Goal: Transaction & Acquisition: Download file/media

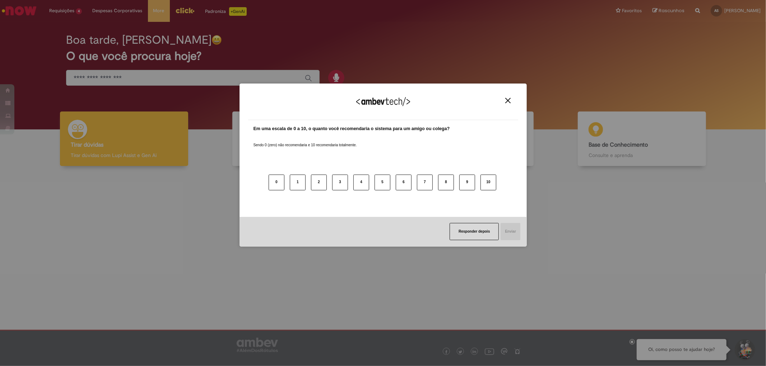
click at [507, 101] on img "Close" at bounding box center [507, 100] width 5 height 5
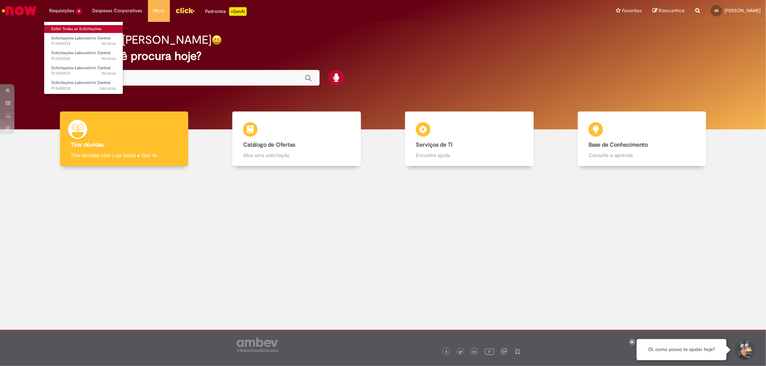
click at [54, 29] on link "Exibir Todas as Solicitações" at bounding box center [83, 29] width 79 height 8
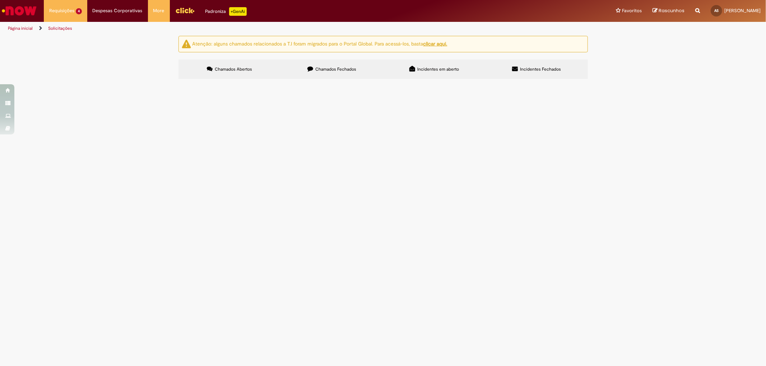
click at [346, 69] on span "Chamados Fechados" at bounding box center [335, 69] width 41 height 6
click at [0, 0] on link "3" at bounding box center [0, 0] width 0 height 0
drag, startPoint x: 360, startPoint y: 174, endPoint x: 313, endPoint y: 186, distance: 47.8
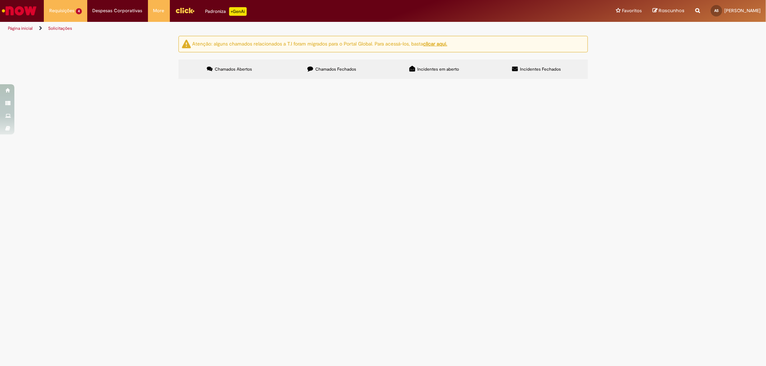
click at [0, 0] on td "Solicito análise de voláteis do KPI Março - SKOL" at bounding box center [0, 0] width 0 height 0
click at [0, 0] on span "Solicito análise de voláteis do Sensory KPI de Março." at bounding box center [0, 0] width 0 height 0
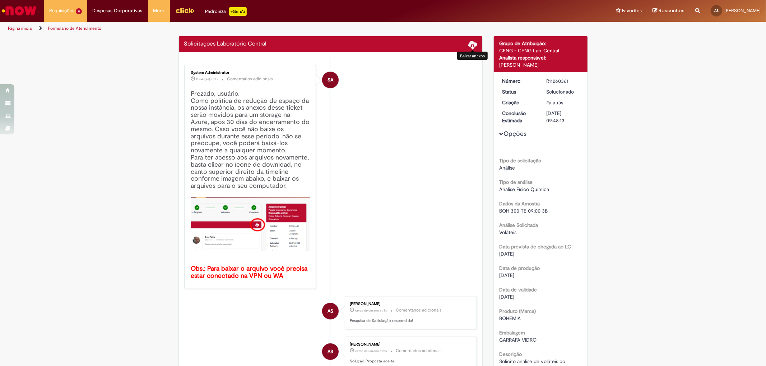
click at [468, 45] on span at bounding box center [472, 44] width 9 height 9
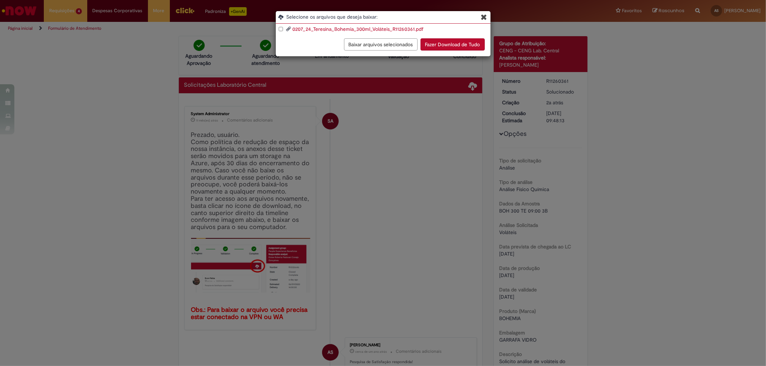
click at [354, 28] on link "0207_24_Teresina_Bohemia_300ml_Voláteis_R11260361.pdf" at bounding box center [357, 29] width 131 height 6
click at [481, 16] on icon "Blob Storage Download Modal" at bounding box center [484, 17] width 6 height 8
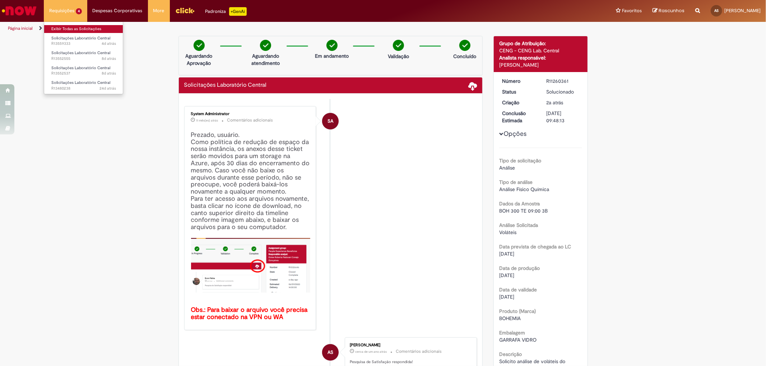
click at [62, 31] on link "Exibir Todas as Solicitações" at bounding box center [83, 29] width 79 height 8
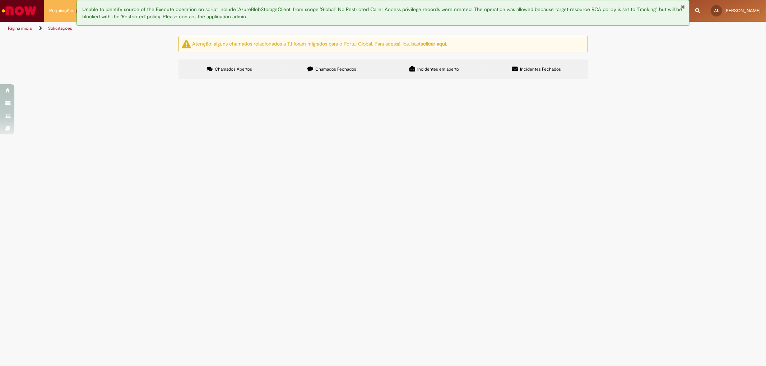
click at [352, 72] on span "Chamados Fechados" at bounding box center [335, 69] width 41 height 6
click at [0, 0] on link "3" at bounding box center [0, 0] width 0 height 0
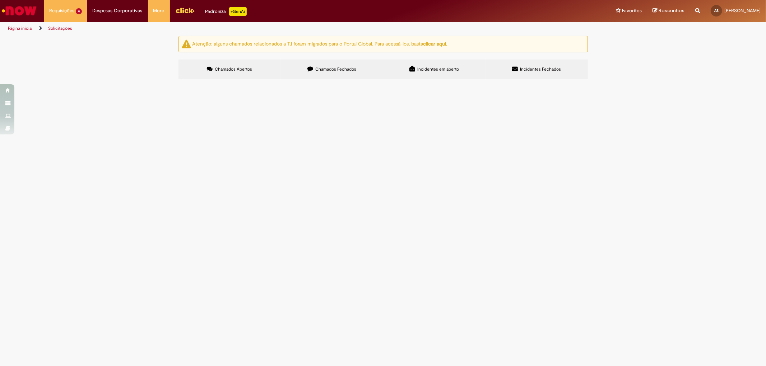
scroll to position [80, 0]
click at [0, 0] on span "Solicito análise de voláteis do KPI Março - SKOL" at bounding box center [0, 0] width 0 height 0
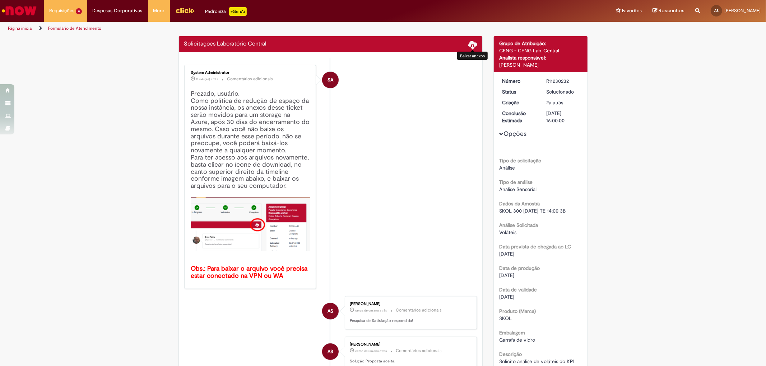
click at [471, 42] on span at bounding box center [472, 44] width 9 height 9
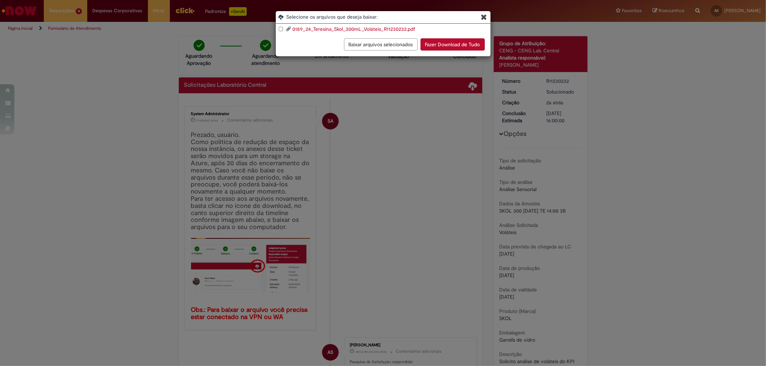
click at [345, 27] on link "0189_24_Teresina_Skol_300mL_Voláteis_R11230232.pdf" at bounding box center [353, 29] width 123 height 6
click at [485, 16] on icon "Blob Storage Download Modal" at bounding box center [484, 17] width 6 height 8
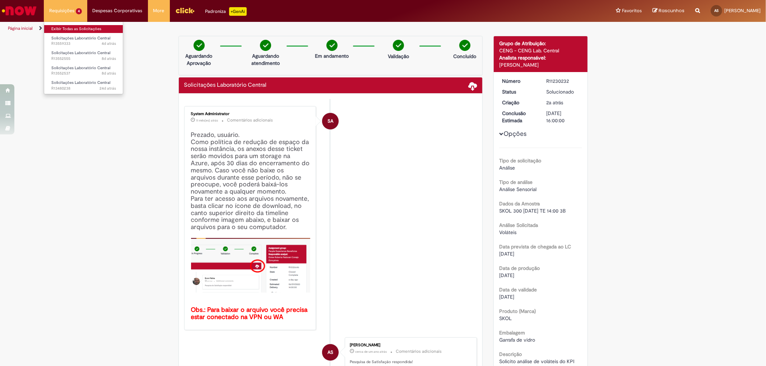
click at [56, 29] on link "Exibir Todas as Solicitações" at bounding box center [83, 29] width 79 height 8
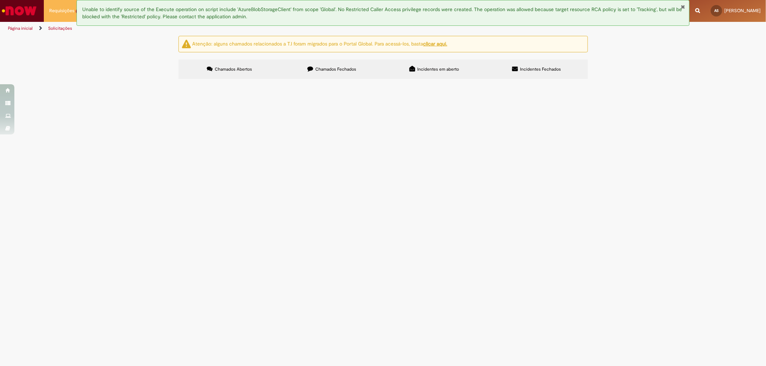
click at [323, 66] on label "Chamados Fechados" at bounding box center [332, 69] width 102 height 19
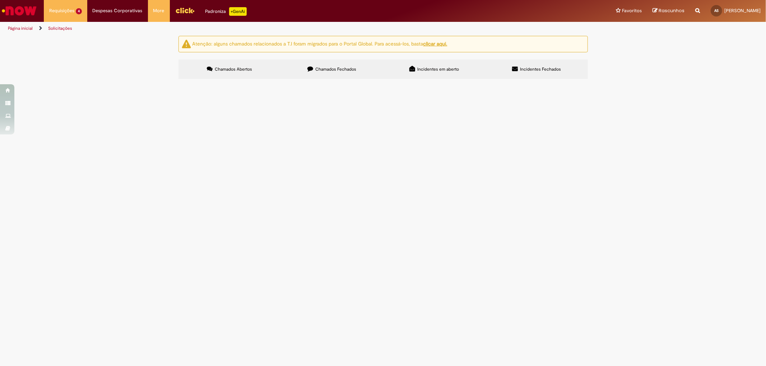
scroll to position [168, 0]
click at [0, 0] on link "3" at bounding box center [0, 0] width 0 height 0
click at [0, 0] on span "Solicito análise de voláteis do KPI Sensory Fevereiro." at bounding box center [0, 0] width 0 height 0
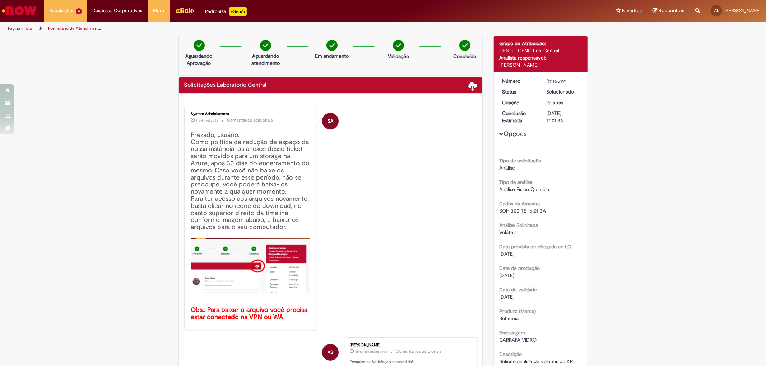
click at [471, 46] on div "Concluído" at bounding box center [464, 52] width 35 height 24
click at [471, 83] on span at bounding box center [472, 85] width 9 height 9
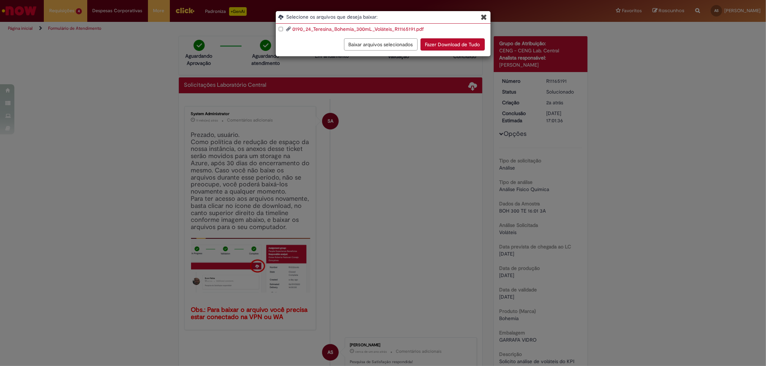
click at [351, 29] on link "0190_24_Teresina_Bohemia_300mL_Voláteis_R11165191.pdf" at bounding box center [357, 29] width 131 height 6
click at [485, 16] on icon "Blob Storage Download Modal" at bounding box center [484, 17] width 6 height 8
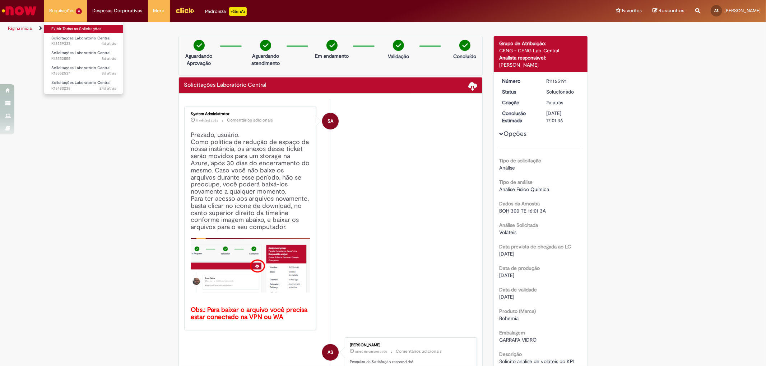
click at [66, 26] on link "Exibir Todas as Solicitações" at bounding box center [83, 29] width 79 height 8
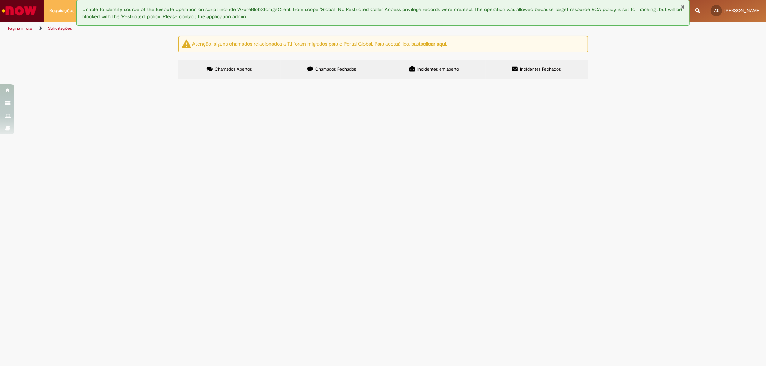
click at [373, 69] on label "Chamados Fechados" at bounding box center [332, 69] width 102 height 19
click at [0, 0] on link "3" at bounding box center [0, 0] width 0 height 0
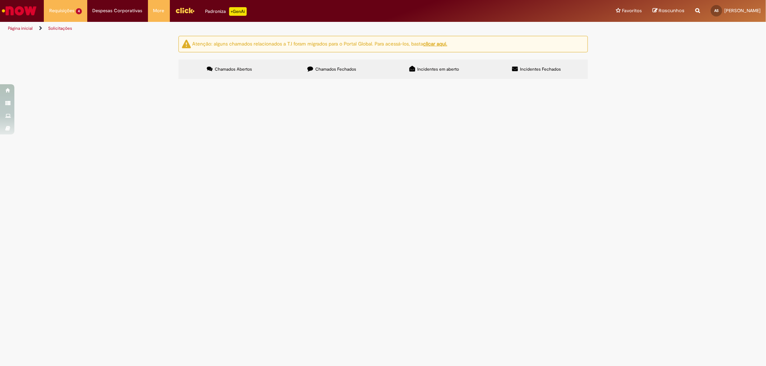
scroll to position [162, 0]
click at [0, 0] on span "SOLICITO ANÁLISE DE VOLÁTEIS DO KPI SENSORY PARA ACOMPANHAMENTO." at bounding box center [0, 0] width 0 height 0
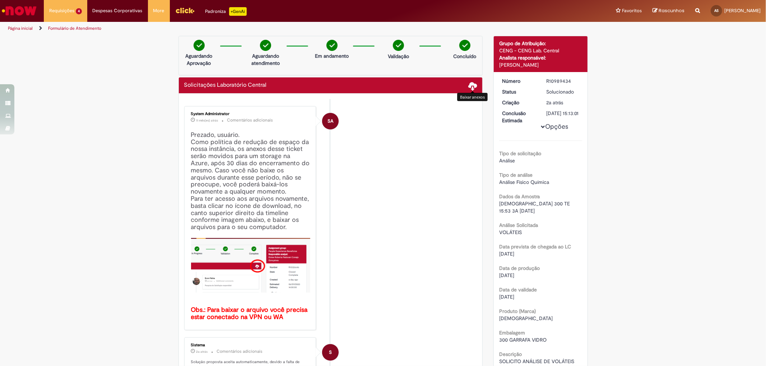
click at [469, 85] on span at bounding box center [472, 85] width 9 height 9
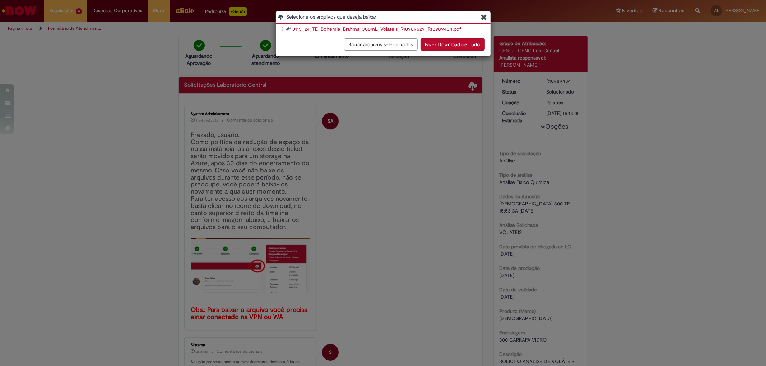
click at [359, 31] on link "0115_24_TE_Bohemia_Brahma_300mL_Voláteis_R10989529_R10989434.pdf" at bounding box center [376, 29] width 169 height 6
click at [484, 17] on icon "Blob Storage Download Modal" at bounding box center [484, 17] width 6 height 8
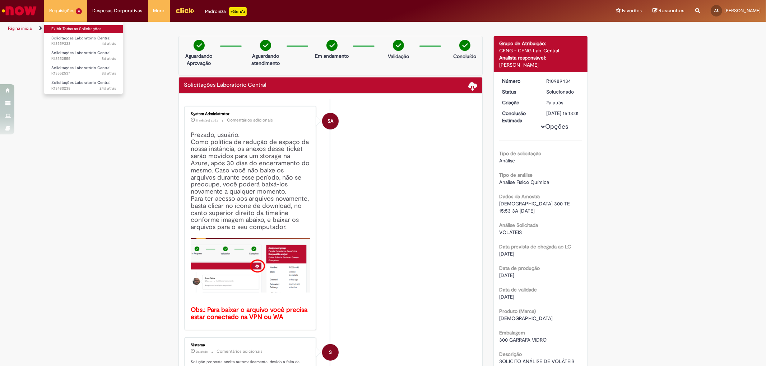
click at [64, 29] on link "Exibir Todas as Solicitações" at bounding box center [83, 29] width 79 height 8
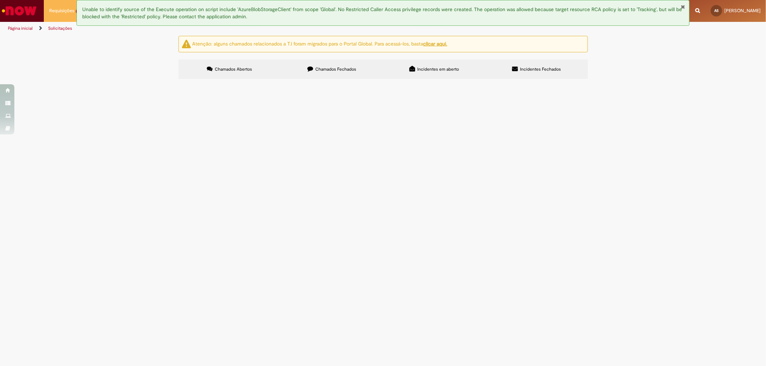
click at [360, 76] on label "Chamados Fechados" at bounding box center [332, 69] width 102 height 19
click at [0, 0] on link "4" at bounding box center [0, 0] width 0 height 0
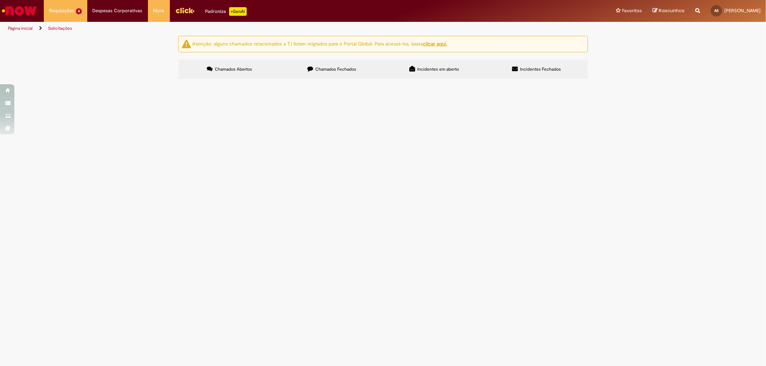
scroll to position [162, 0]
click at [0, 0] on span "SOLICITO ANÁLISE DE VOLÁTEIS PARA ACOMPANHAMENTO DO KPI SENSORY." at bounding box center [0, 0] width 0 height 0
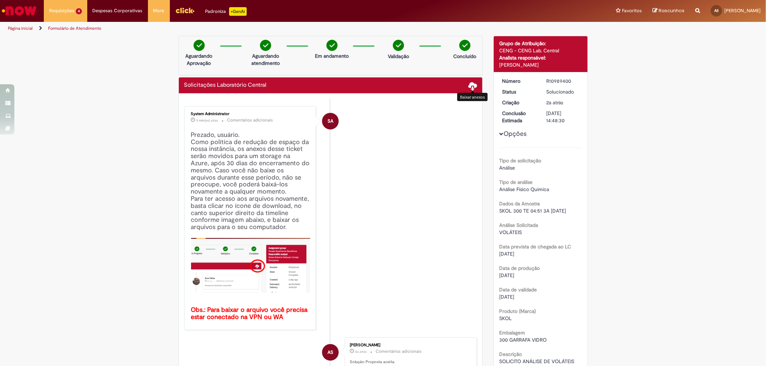
click at [471, 87] on span at bounding box center [472, 85] width 9 height 9
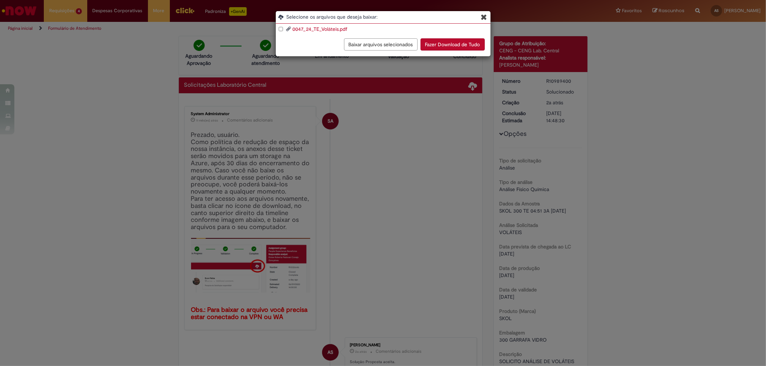
click at [326, 29] on link "0047_24_TE_Voláteis.pdf" at bounding box center [319, 29] width 55 height 6
drag, startPoint x: 483, startPoint y: 15, endPoint x: 471, endPoint y: 15, distance: 12.6
click at [483, 15] on icon "Blob Storage Download Modal" at bounding box center [484, 17] width 6 height 8
